Goal: Transaction & Acquisition: Purchase product/service

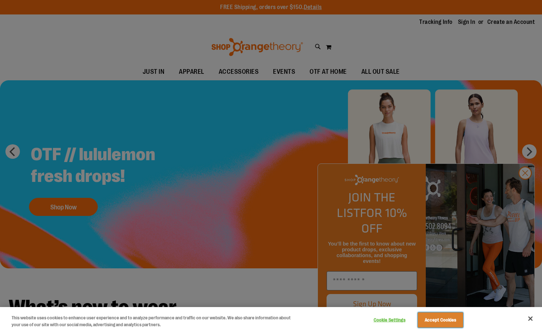
click at [448, 327] on button "Accept Cookies" at bounding box center [440, 320] width 45 height 15
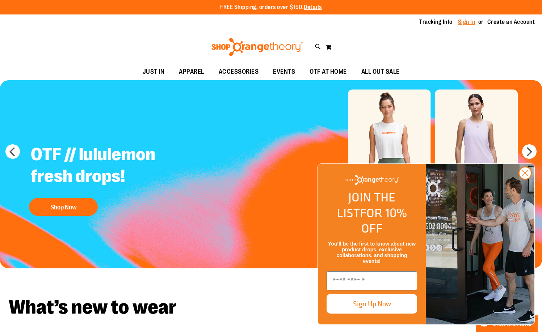
click at [458, 23] on link "Sign In" at bounding box center [466, 22] width 17 height 8
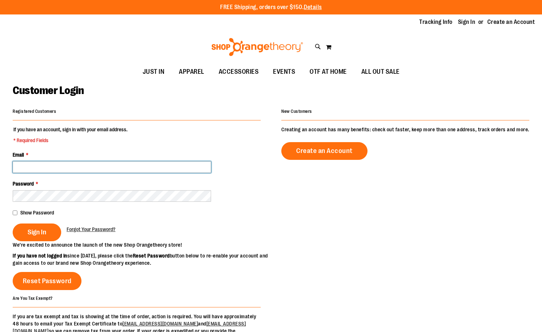
drag, startPoint x: 0, startPoint y: 0, endPoint x: 115, endPoint y: 168, distance: 204.1
click at [115, 169] on input "Email *" at bounding box center [112, 167] width 198 height 12
type input "**********"
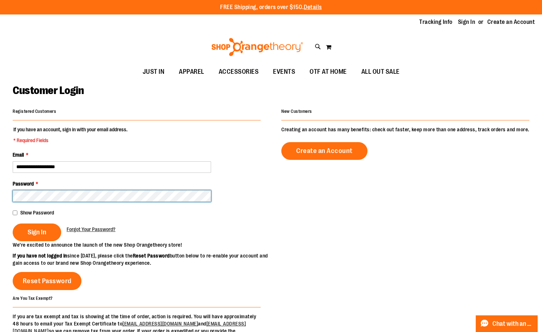
click at [13, 224] on button "Sign In" at bounding box center [37, 233] width 48 height 18
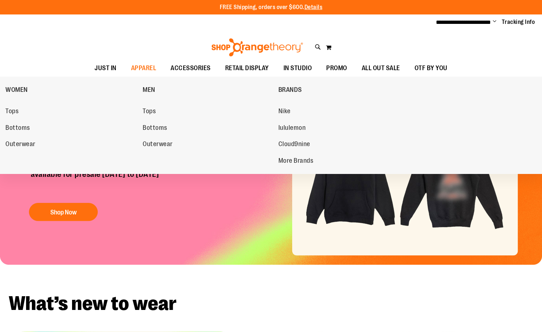
click at [216, 77] on ul "JUST IN JUST IN Balanced Basics New for Women New for Men New Accessories New B…" at bounding box center [271, 68] width 542 height 17
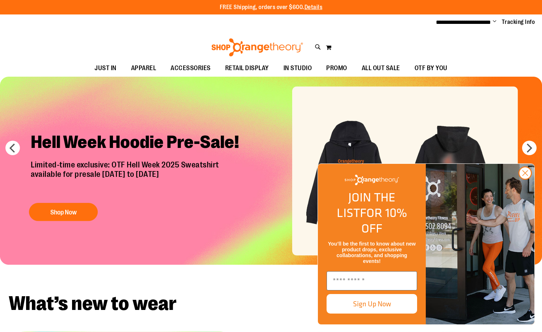
click at [323, 187] on div "Close dialog JOIN THE LIST FOR 10% OFF You’ll be the first to know about new pr…" at bounding box center [426, 244] width 232 height 176
click at [523, 179] on circle "Close dialog" at bounding box center [525, 173] width 12 height 12
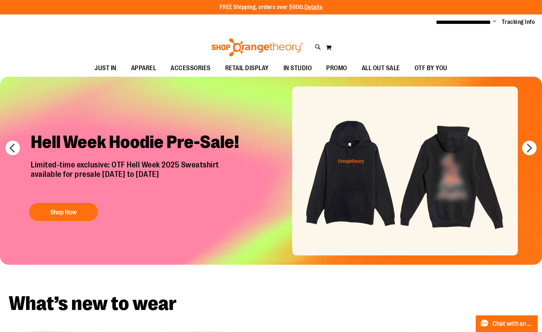
click at [58, 201] on div "Hell Week Hoodie Pre-Sale! Limited-time exclusive: OTF Hell Week 2025 Sweatshir…" at bounding box center [138, 175] width 226 height 99
drag, startPoint x: 74, startPoint y: 214, endPoint x: 175, endPoint y: 235, distance: 103.1
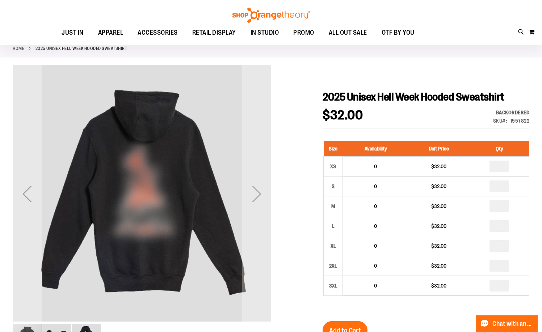
scroll to position [36, 0]
